Goal: Transaction & Acquisition: Obtain resource

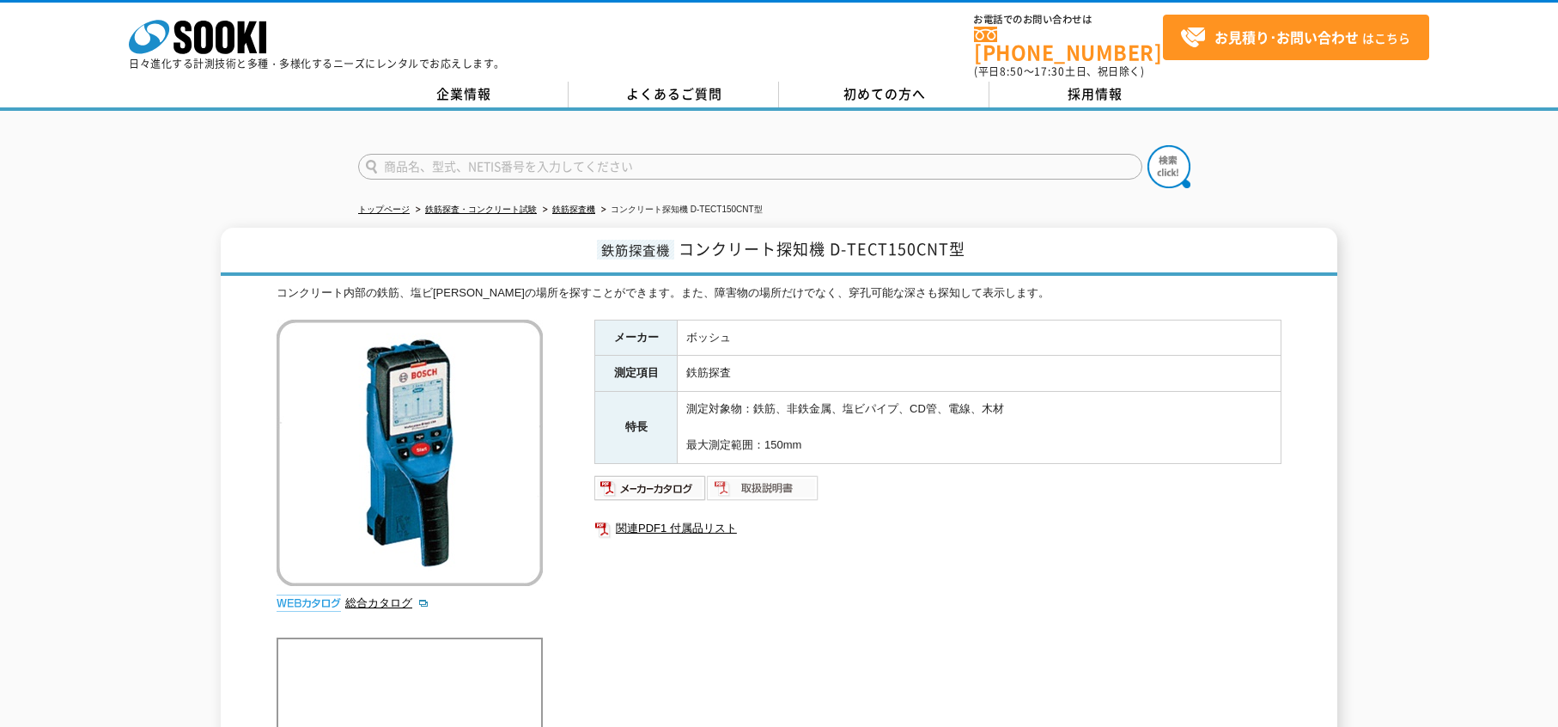
click at [766, 480] on img at bounding box center [763, 487] width 112 height 27
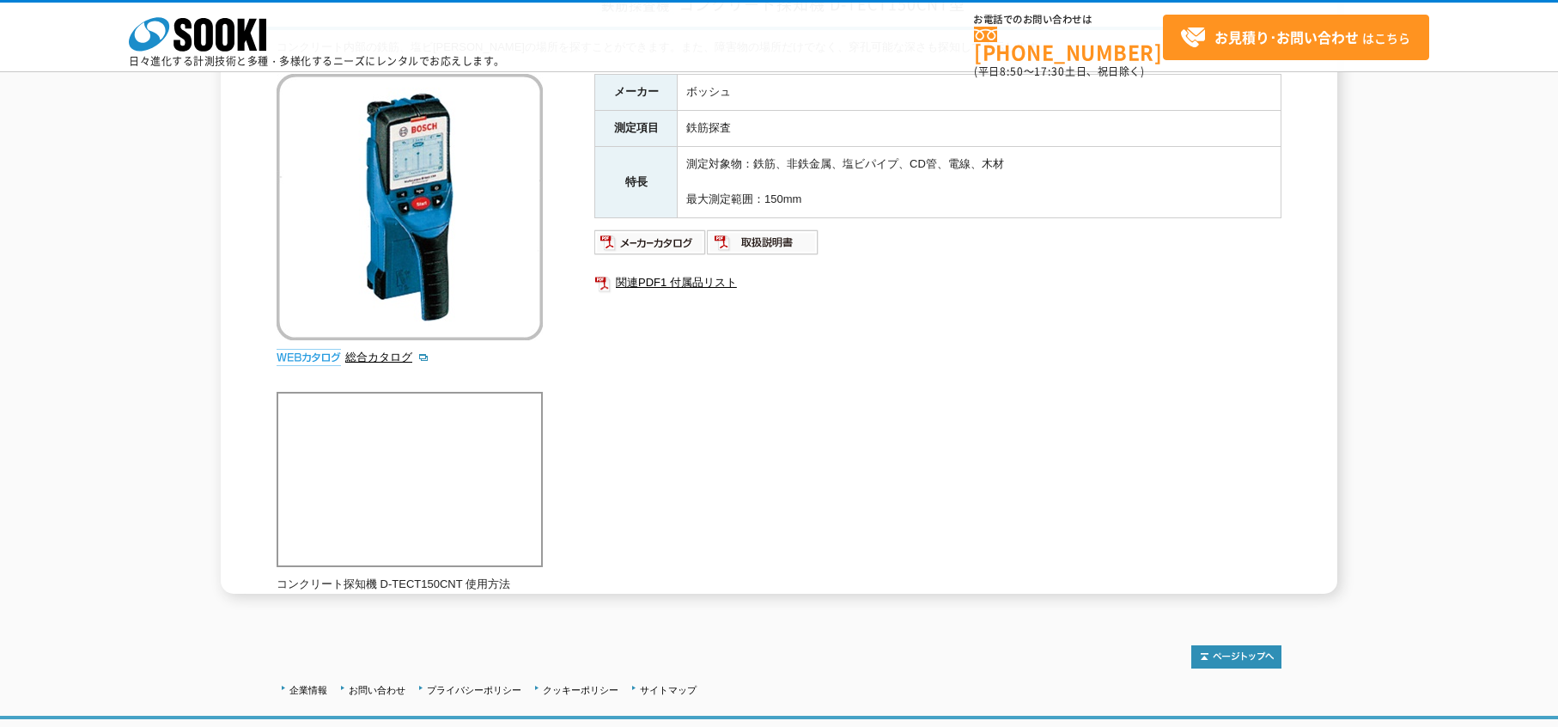
scroll to position [277, 0]
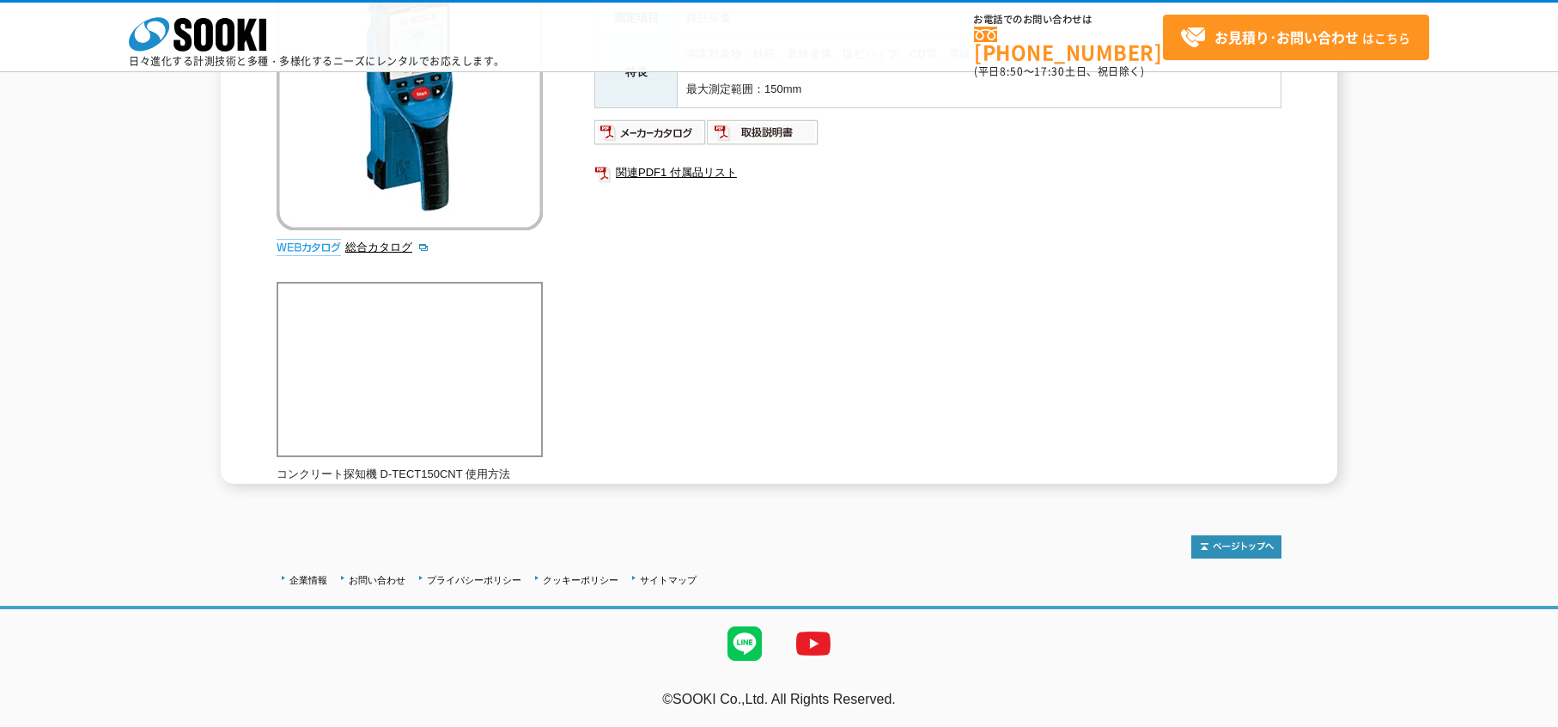
click at [795, 317] on div "メーカー ボッシュ 測定項目 鉄筋探査 特長 測定対象物：鉄筋、非鉄金属、塩ビパイプ、CD管、電線、木材 最大測定範囲：150mm 関連PDF1 付属品リスト" at bounding box center [937, 148] width 687 height 369
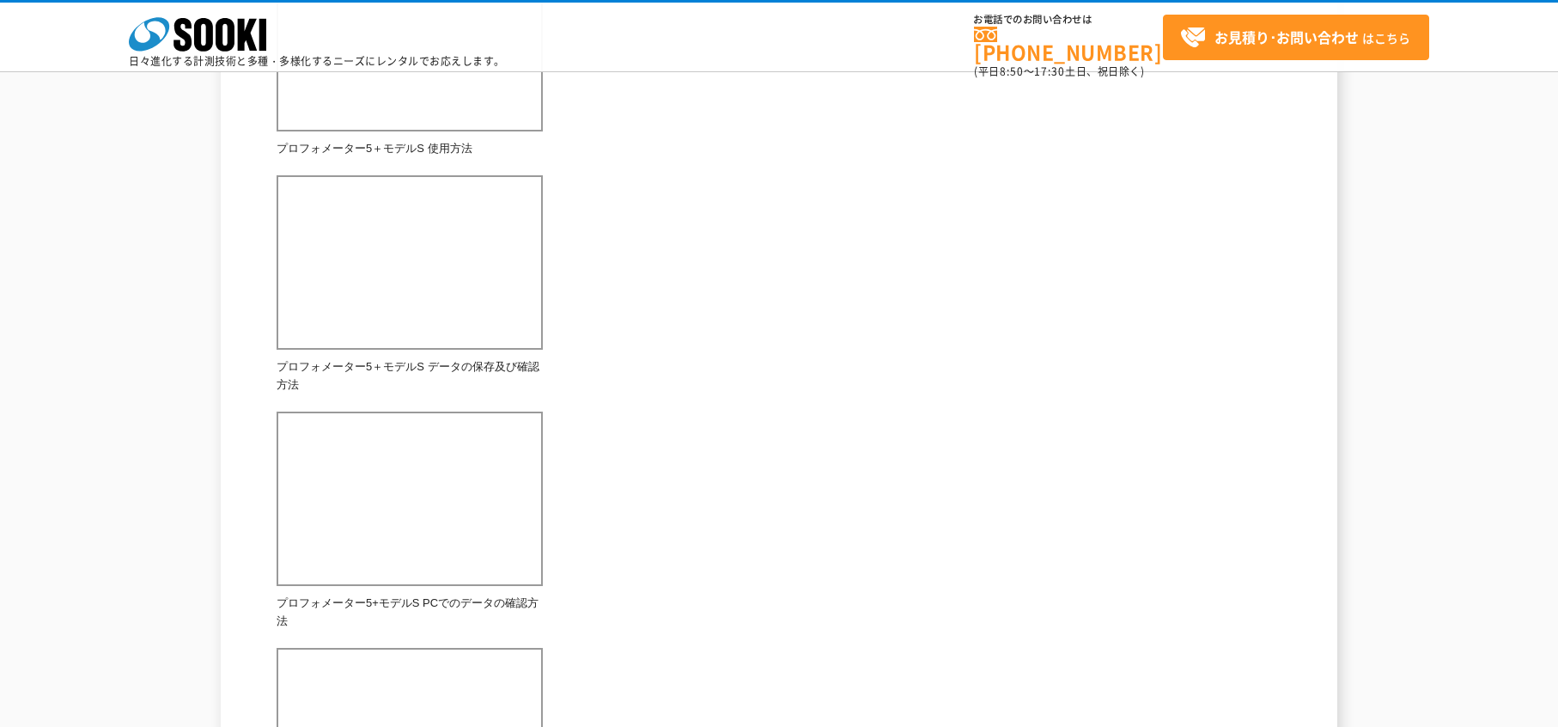
scroll to position [859, 0]
